Goal: Information Seeking & Learning: Learn about a topic

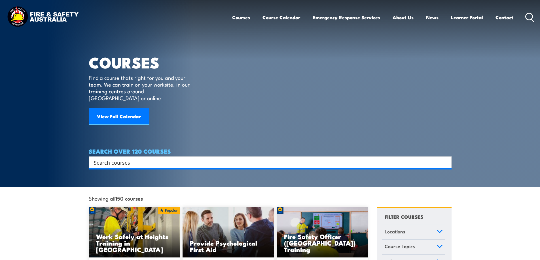
click at [242, 20] on link "Courses" at bounding box center [241, 17] width 18 height 15
click at [235, 14] on link "Courses" at bounding box center [241, 17] width 18 height 15
